Goal: Information Seeking & Learning: Learn about a topic

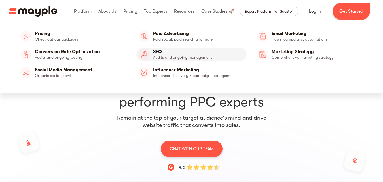
click at [173, 58] on link "SEO" at bounding box center [191, 55] width 110 height 14
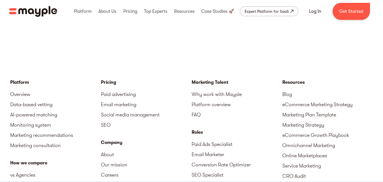
scroll to position [1866, 0]
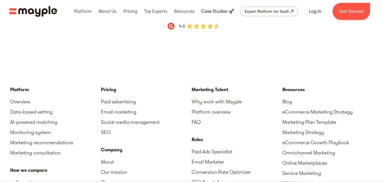
click at [223, 13] on link at bounding box center [218, 11] width 36 height 18
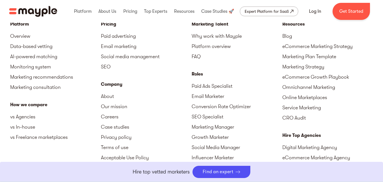
scroll to position [838, 0]
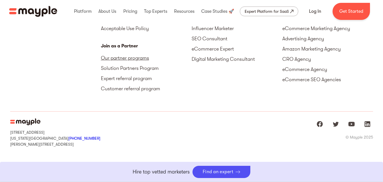
click at [107, 57] on link "Our partner programs" at bounding box center [146, 58] width 91 height 10
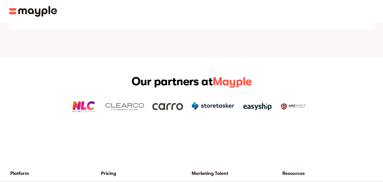
scroll to position [811, 0]
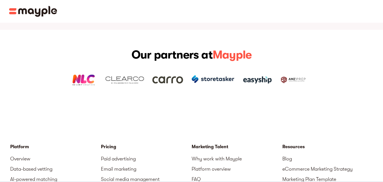
drag, startPoint x: 384, startPoint y: 22, endPoint x: 387, endPoint y: 127, distance: 105.2
click at [249, 76] on img at bounding box center [257, 79] width 28 height 7
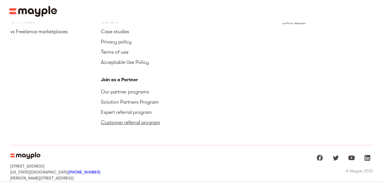
scroll to position [1055, 0]
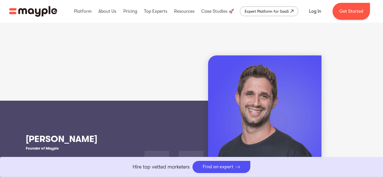
scroll to position [1077, 0]
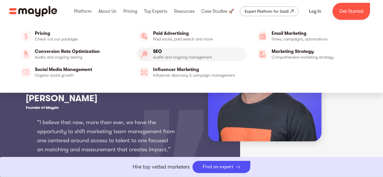
click at [169, 52] on link "SEO" at bounding box center [191, 55] width 110 height 14
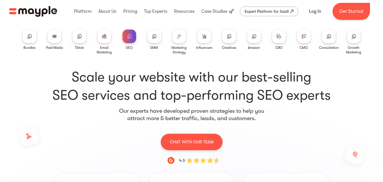
scroll to position [100, 0]
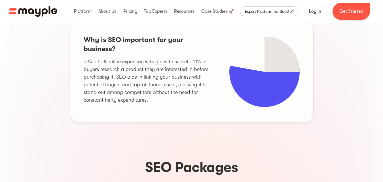
click at [206, 83] on div "Why is SEO important for your business? 93% of all online experiences begin wit…" at bounding box center [192, 71] width 244 height 101
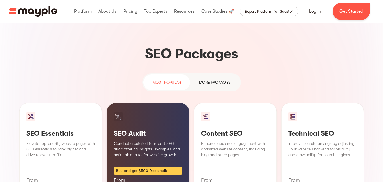
scroll to position [284, 0]
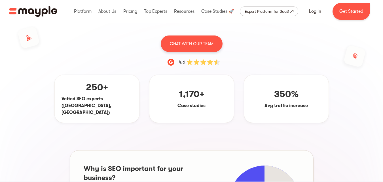
scroll to position [85, 0]
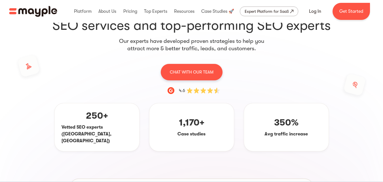
scroll to position [57, 0]
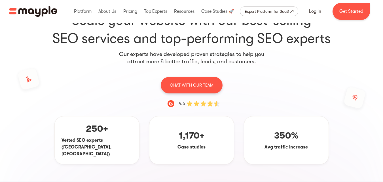
click at [190, 105] on img at bounding box center [203, 103] width 34 height 7
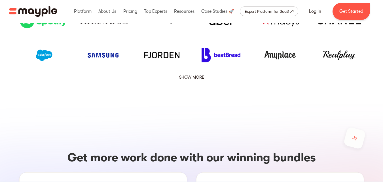
scroll to position [992, 0]
